Goal: Find specific page/section: Find specific page/section

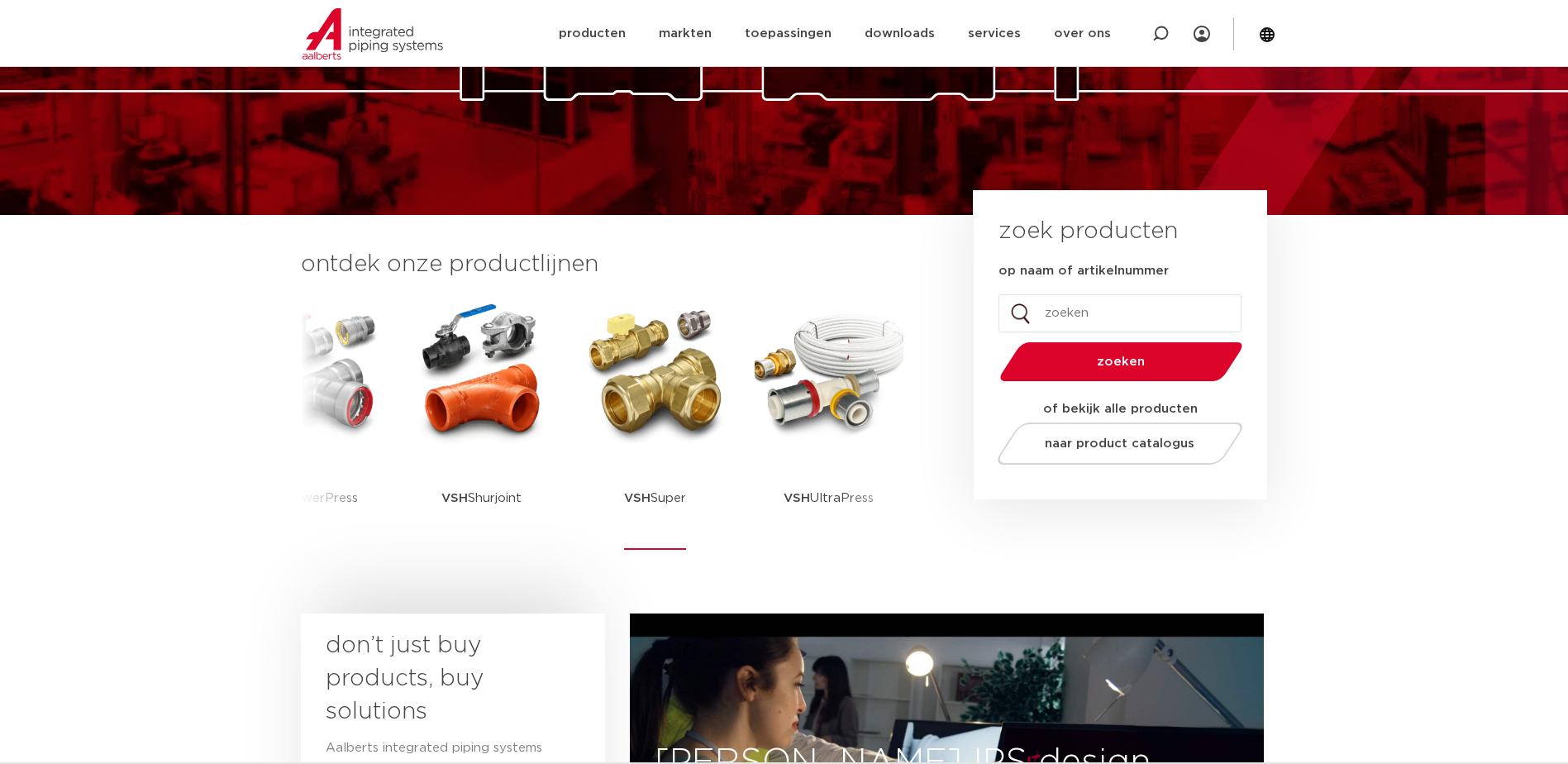
click at [634, 409] on img at bounding box center [655, 371] width 149 height 149
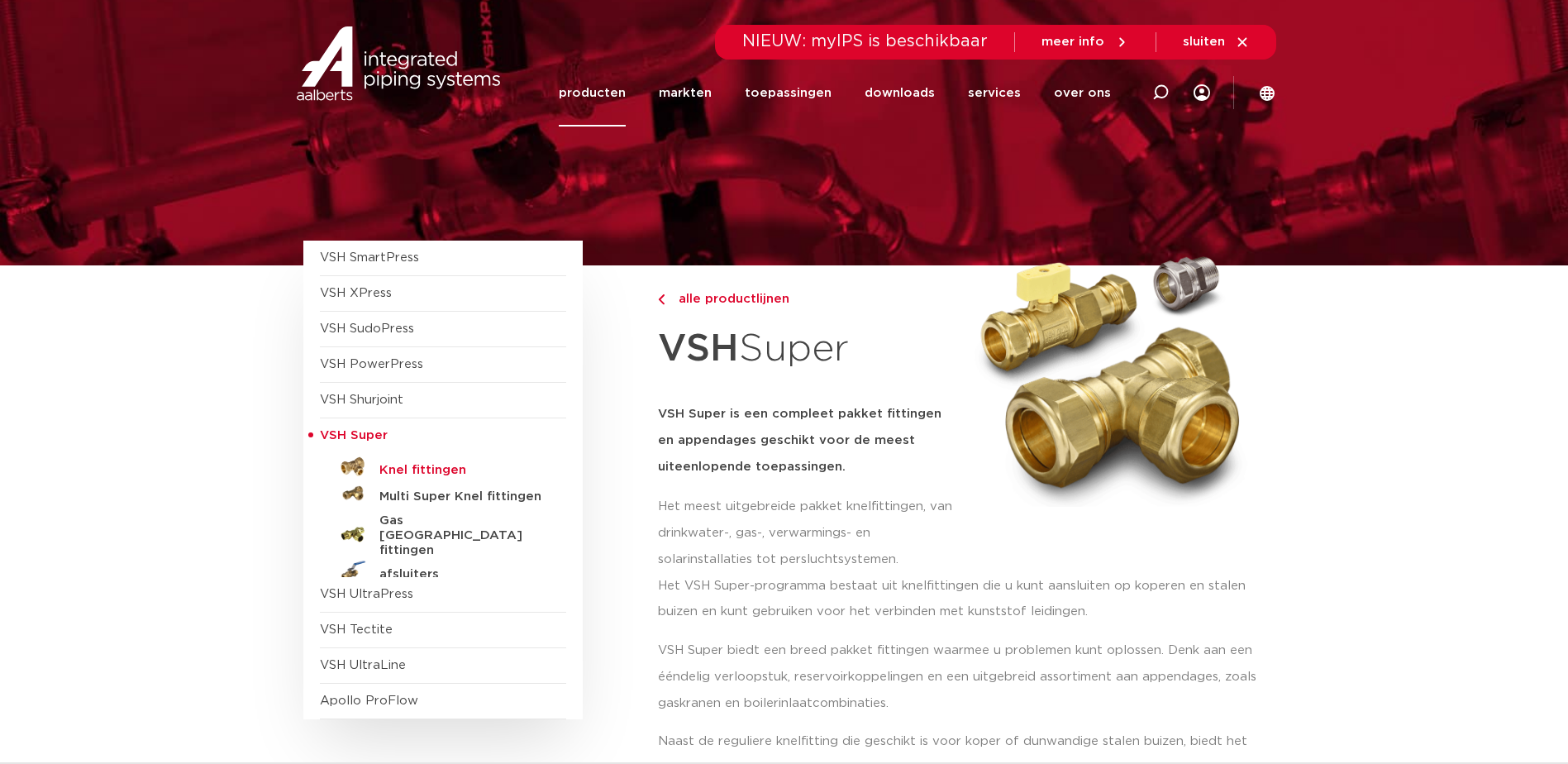
click at [432, 467] on h5 "Knel fittingen" at bounding box center [461, 471] width 164 height 15
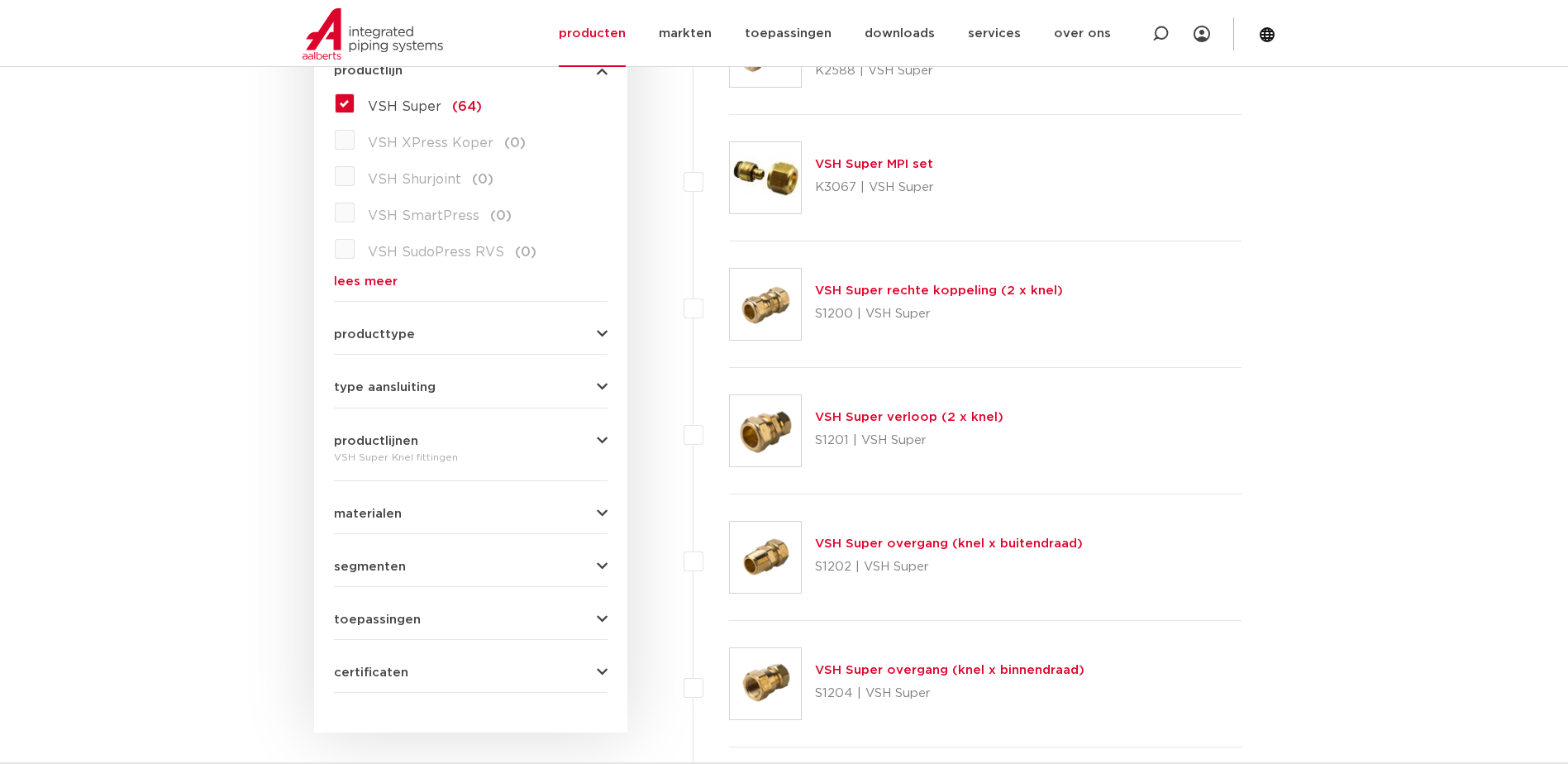
click at [599, 334] on icon "button" at bounding box center [601, 334] width 10 height 12
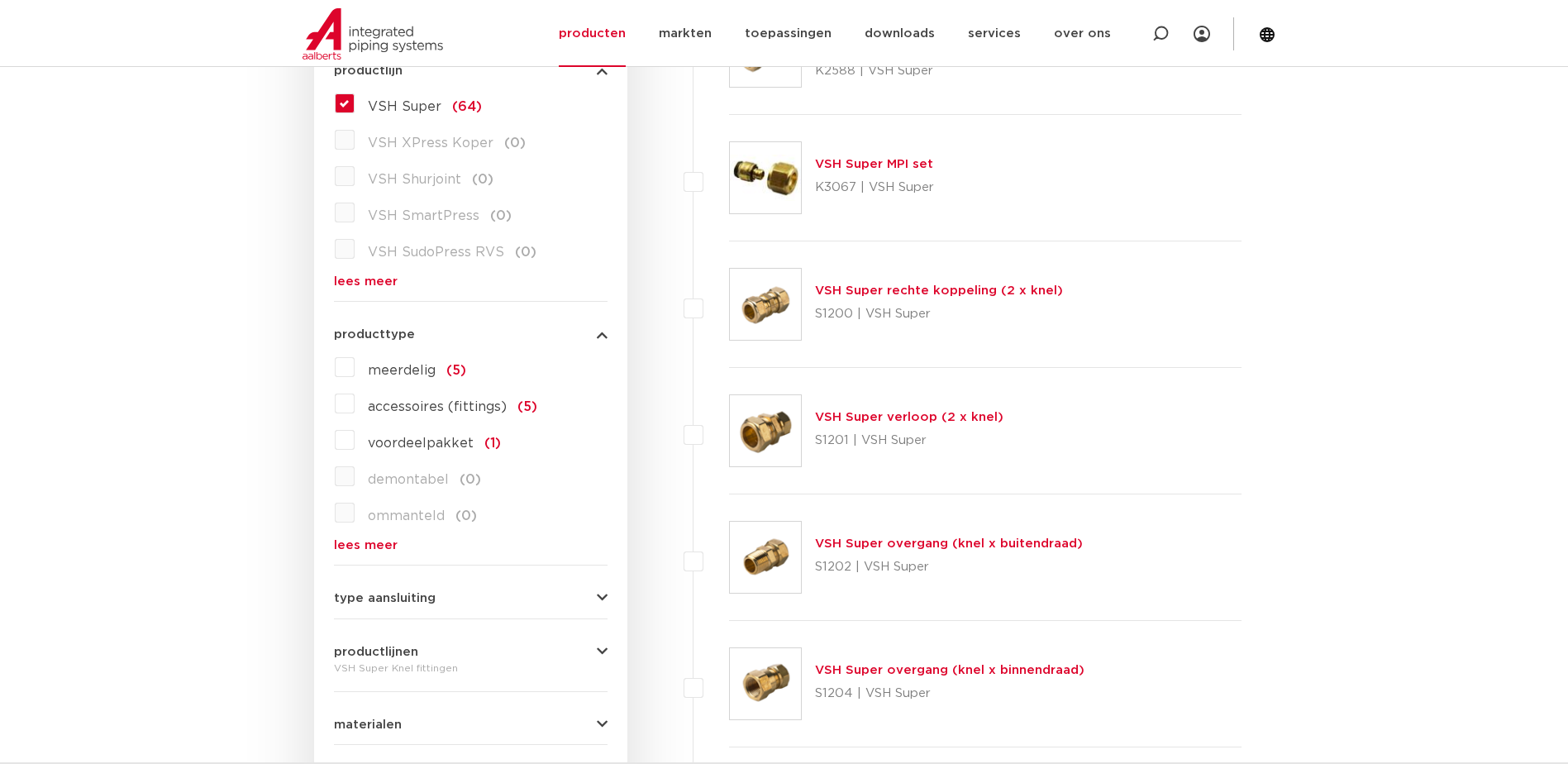
click at [599, 334] on icon "button" at bounding box center [601, 334] width 10 height 12
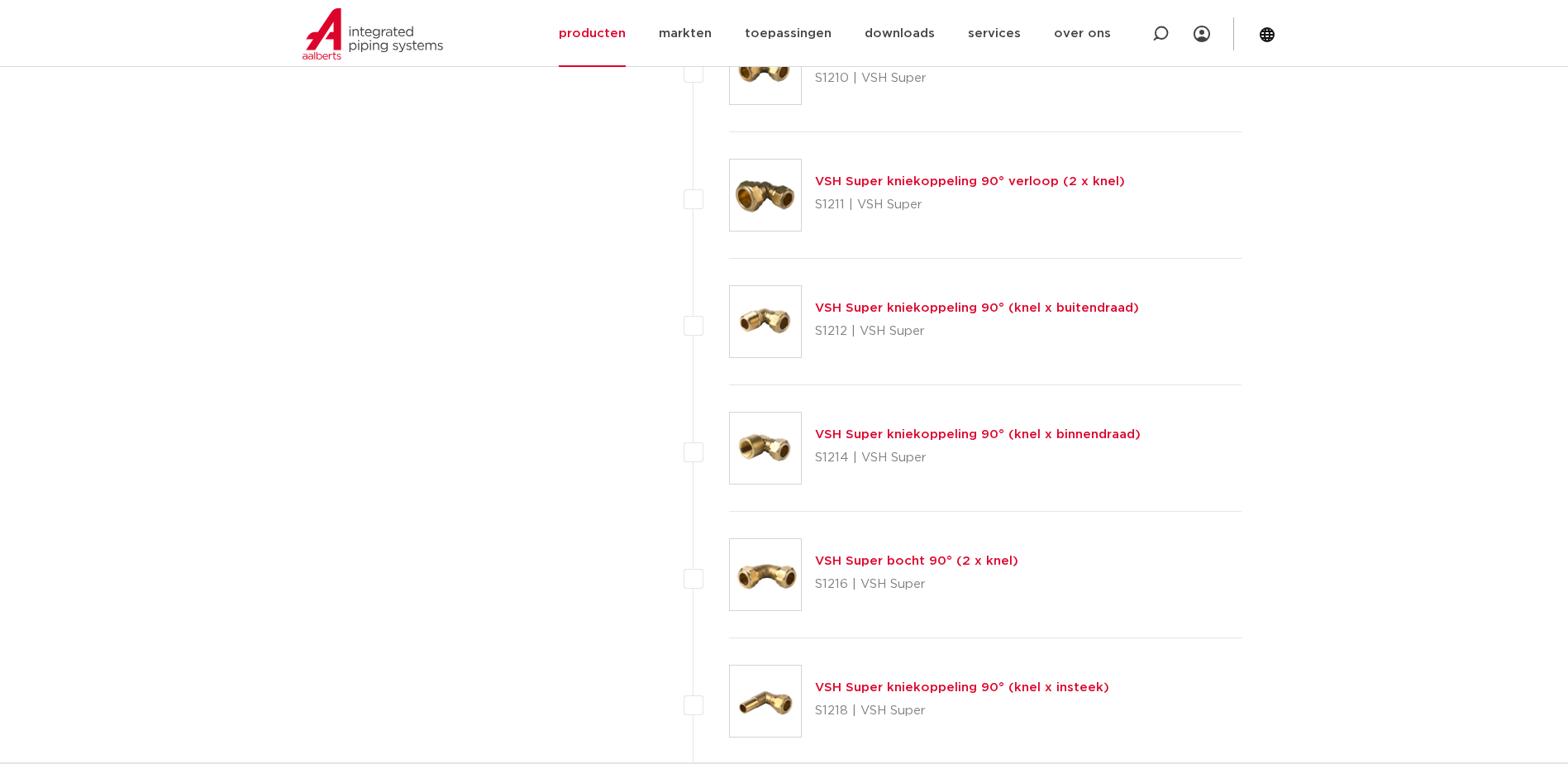
scroll to position [1654, 0]
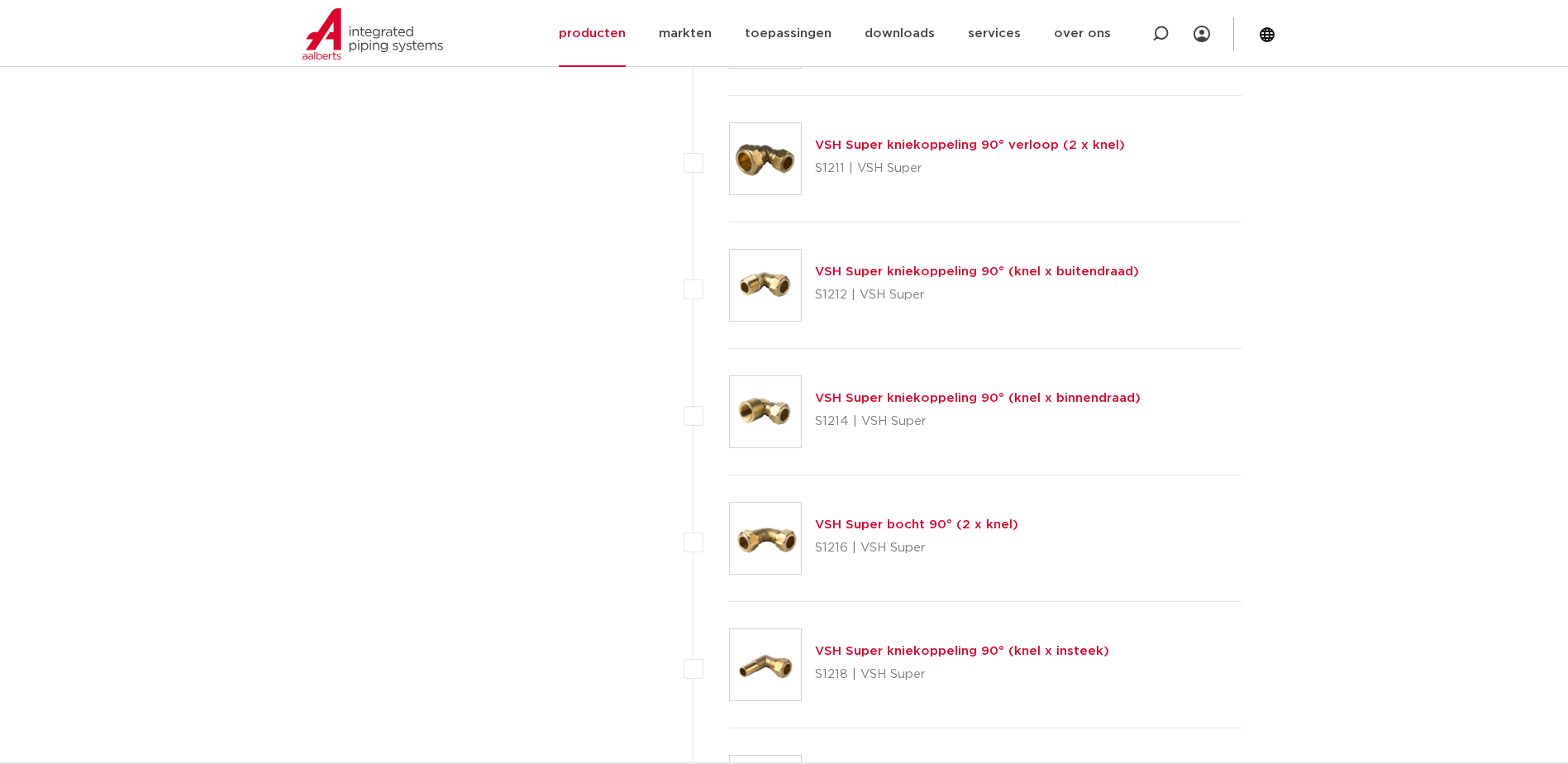
click at [981, 398] on link "VSH Super kniekoppeling 90° (knel x binnendraad)" at bounding box center [978, 398] width 326 height 12
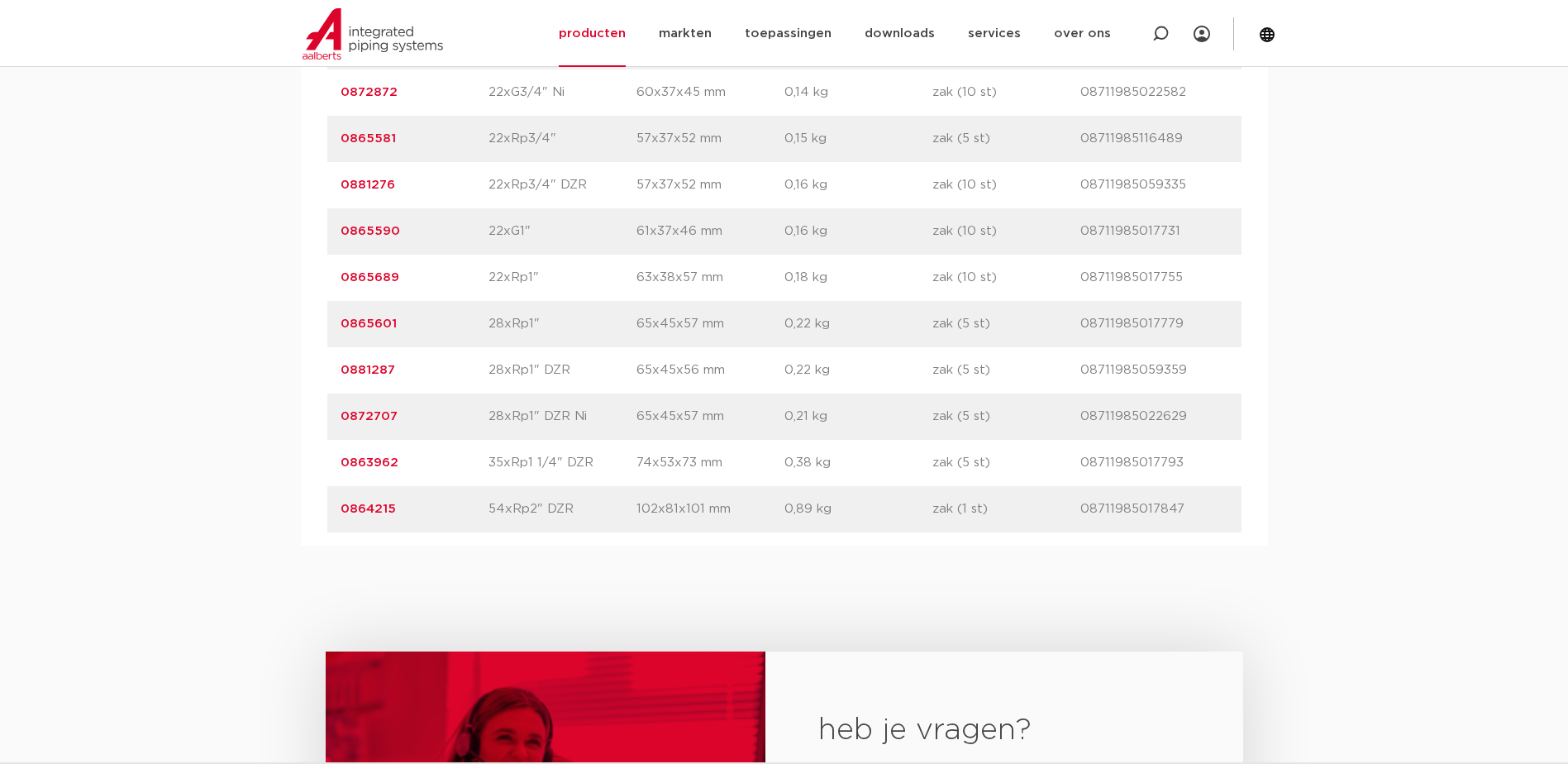
scroll to position [2315, 0]
